Goal: Book appointment/travel/reservation

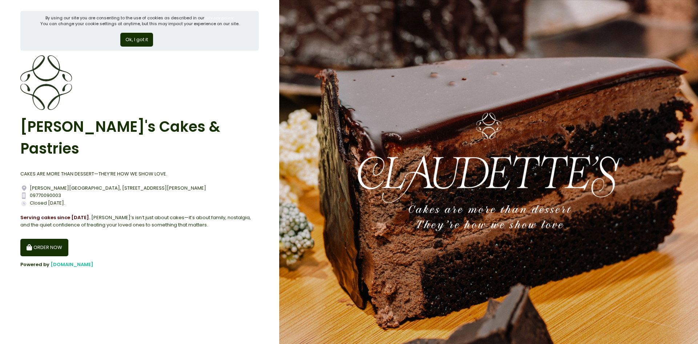
click at [53, 239] on button "ORDER NOW" at bounding box center [44, 247] width 48 height 17
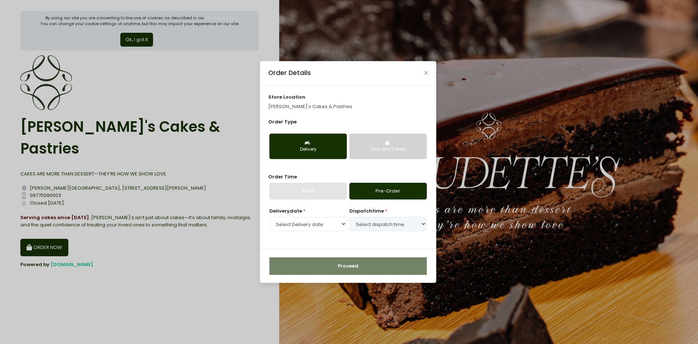
click at [316, 150] on div "Delivery" at bounding box center [308, 149] width 67 height 7
click at [379, 189] on link "Pre-Order" at bounding box center [388, 191] width 77 height 17
click at [331, 225] on select "Select Delivery date [DATE] [DATE] [DATE] [DATE] [DATE] [DATE]" at bounding box center [308, 224] width 77 height 14
select select "[DATE]"
click at [270, 217] on select "Select Delivery date [DATE] [DATE] [DATE] [DATE] [DATE] [DATE]" at bounding box center [308, 224] width 77 height 14
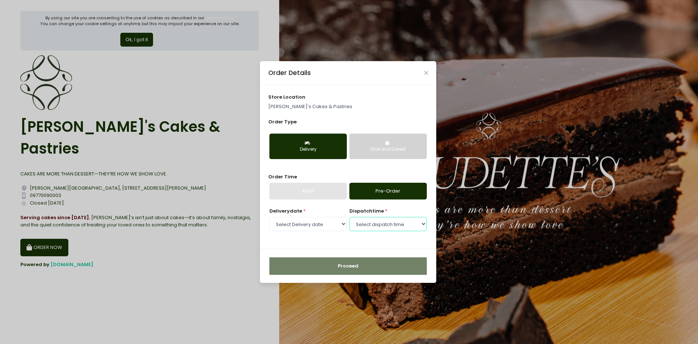
click at [420, 222] on select "Select dispatch time 09:30 AM - 10:00 AM 10:00 AM - 10:30 AM 10:30 AM - 11:00 A…" at bounding box center [388, 224] width 77 height 14
select select "11:00"
click at [350, 217] on select "Select dispatch time 09:30 AM - 10:00 AM 10:00 AM - 10:30 AM 10:30 AM - 11:00 A…" at bounding box center [388, 224] width 77 height 14
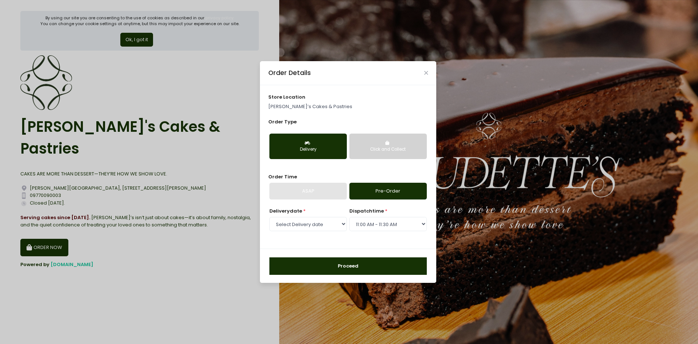
click at [378, 266] on button "Proceed" at bounding box center [348, 265] width 157 height 17
